Goal: Task Accomplishment & Management: Manage account settings

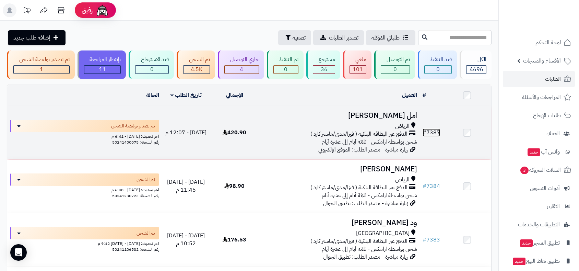
click at [432, 130] on link "# 7387" at bounding box center [431, 132] width 17 height 8
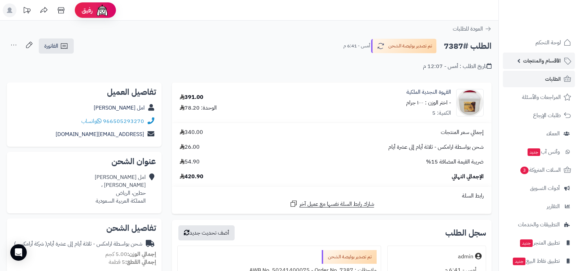
click at [533, 61] on span "الأقسام والمنتجات" at bounding box center [542, 61] width 38 height 10
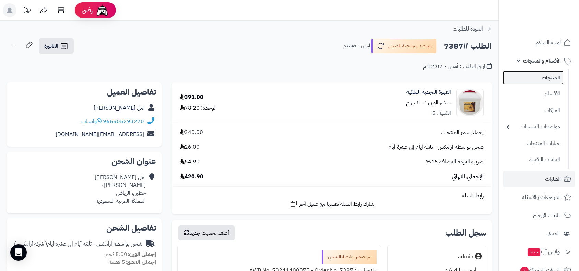
click at [541, 79] on link "المنتجات" at bounding box center [533, 78] width 61 height 14
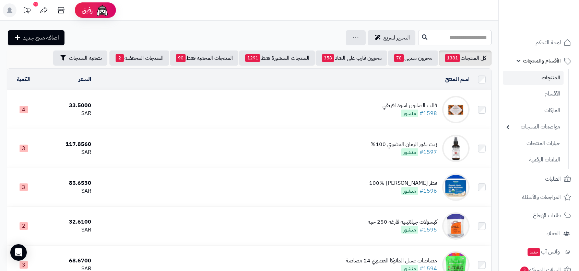
click at [420, 36] on input "text" at bounding box center [454, 37] width 73 height 15
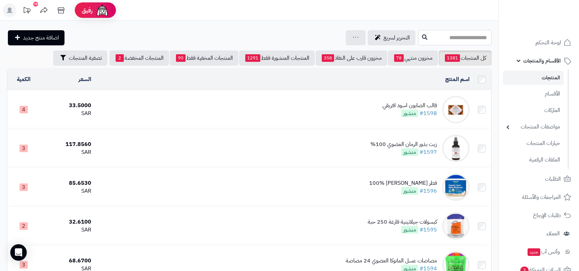
click at [430, 36] on input "text" at bounding box center [454, 37] width 73 height 15
type input "*"
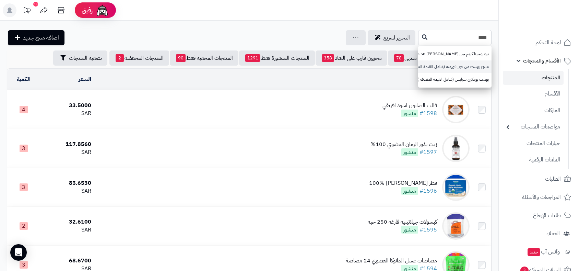
type input "****"
click at [471, 65] on link "منتج بوست من شي قورميه (شامل القيمة المضافة)" at bounding box center [454, 66] width 73 height 13
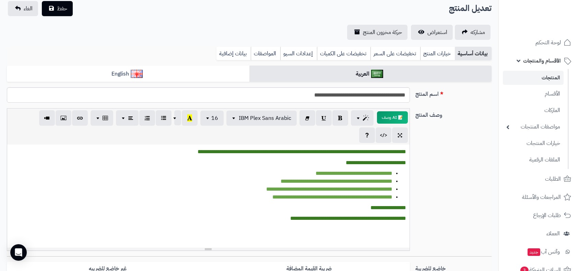
scroll to position [76, 0]
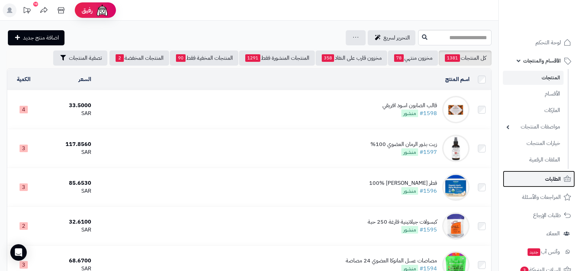
click at [553, 179] on span "الطلبات" at bounding box center [553, 179] width 16 height 10
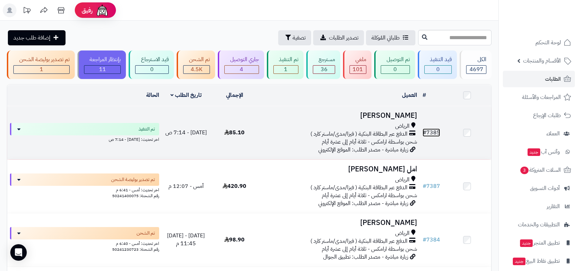
click at [436, 132] on link "# 7385" at bounding box center [431, 132] width 17 height 8
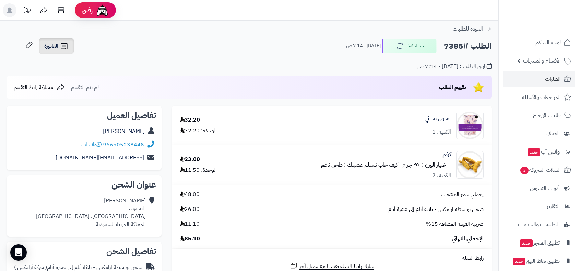
click at [53, 47] on span "الفاتورة" at bounding box center [51, 46] width 14 height 8
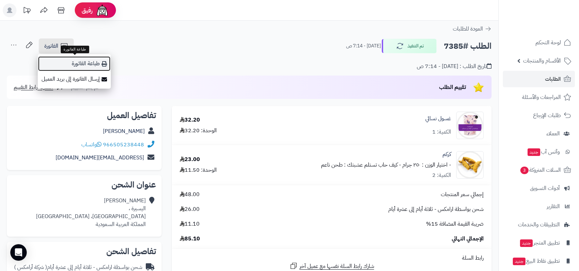
click at [76, 64] on link "طباعة الفاتورة" at bounding box center [74, 63] width 73 height 15
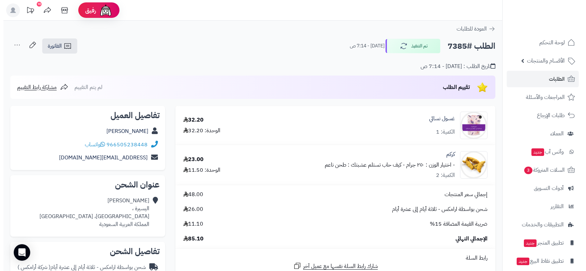
scroll to position [190, 0]
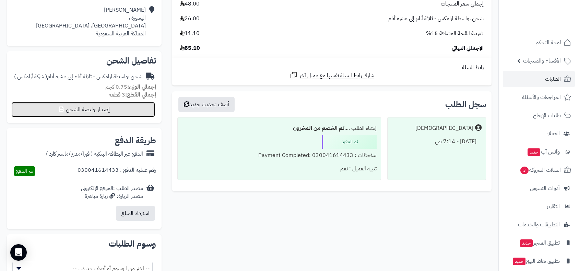
click at [146, 105] on button "إصدار بوليصة الشحن" at bounding box center [83, 109] width 144 height 15
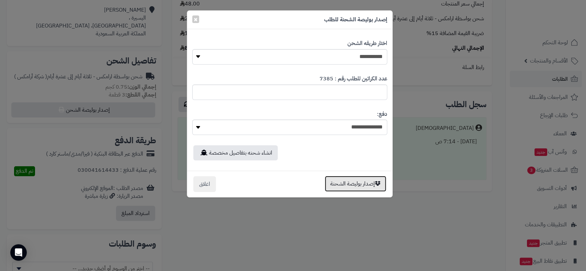
click at [352, 184] on button "إصدار بوليصة الشحنة" at bounding box center [355, 184] width 61 height 16
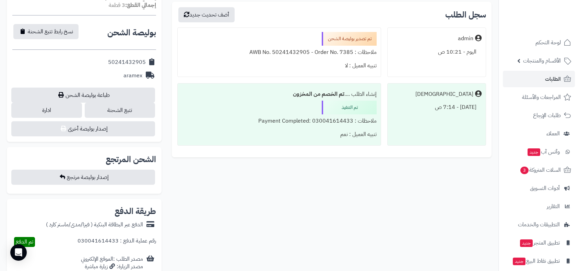
scroll to position [244, 0]
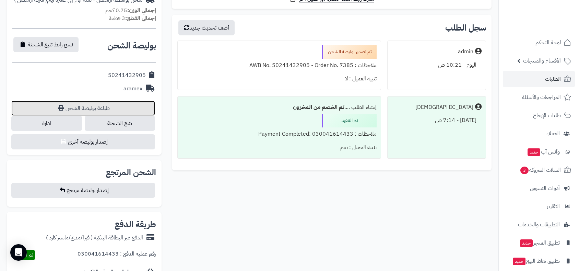
click at [116, 110] on link "طباعة بوليصة الشحن" at bounding box center [83, 108] width 144 height 15
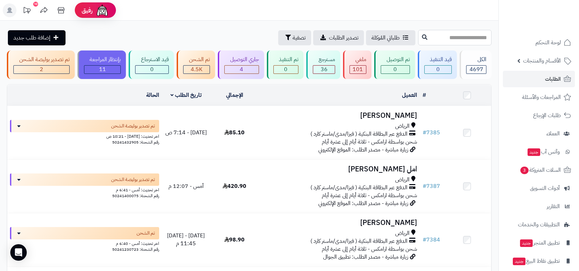
click at [435, 36] on input "text" at bounding box center [454, 37] width 73 height 15
click at [537, 60] on span "الأقسام والمنتجات" at bounding box center [542, 61] width 38 height 10
